Goal: Task Accomplishment & Management: Use online tool/utility

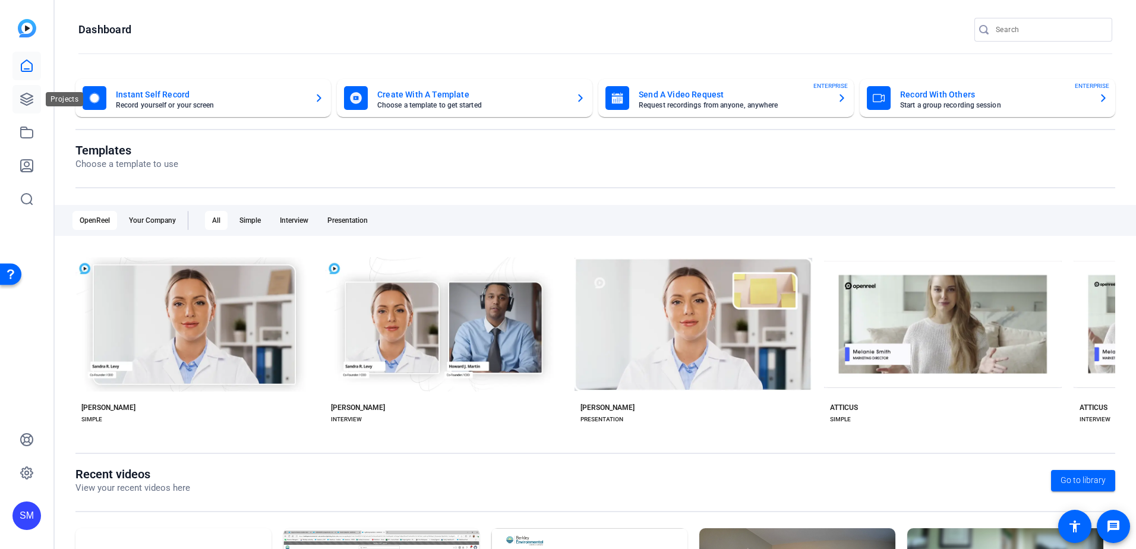
click at [24, 100] on icon at bounding box center [27, 99] width 14 height 14
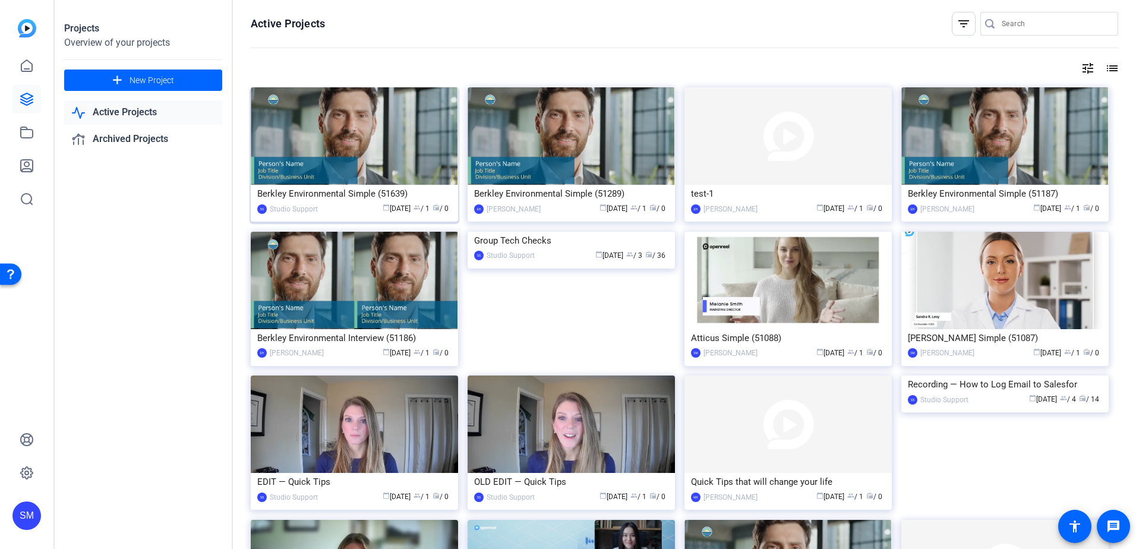
click at [357, 147] on img at bounding box center [354, 135] width 207 height 97
click at [17, 160] on link at bounding box center [26, 165] width 29 height 29
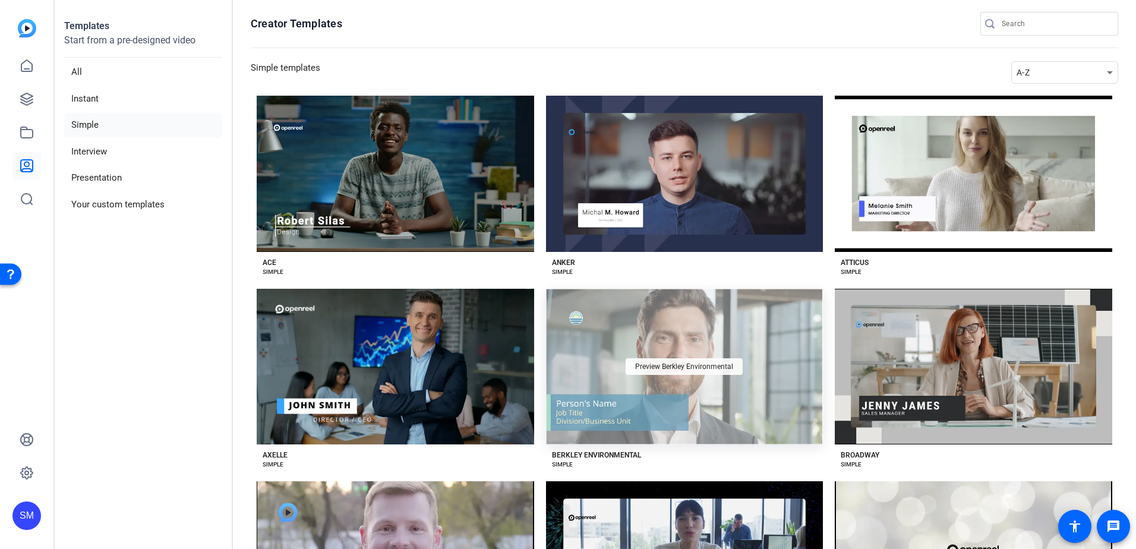
click at [672, 359] on div "Preview Berkley Environmental" at bounding box center [683, 366] width 117 height 17
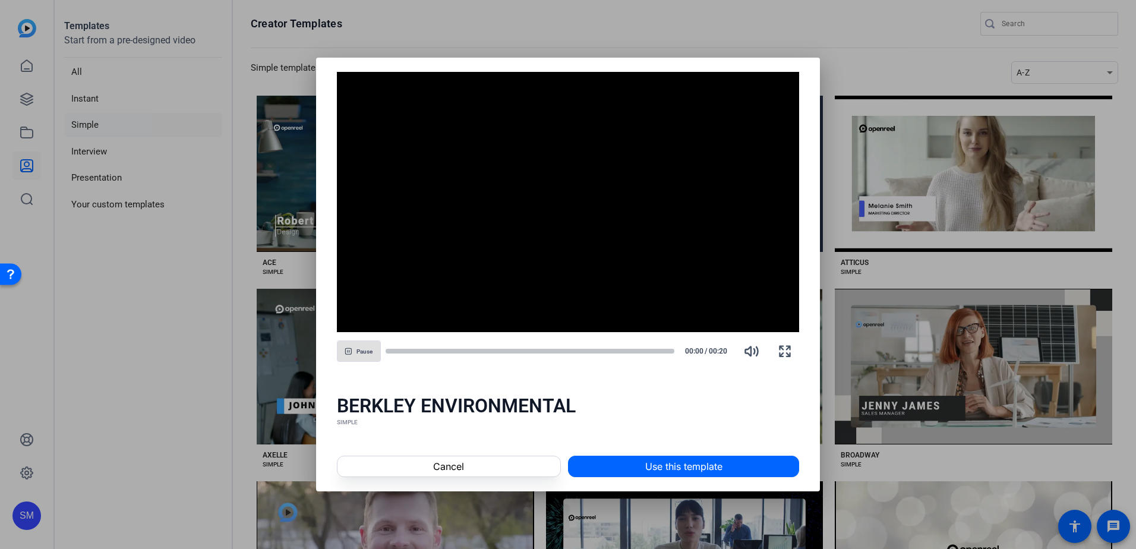
click at [662, 470] on span "Use this template" at bounding box center [683, 466] width 77 height 14
